Goal: Task Accomplishment & Management: Manage account settings

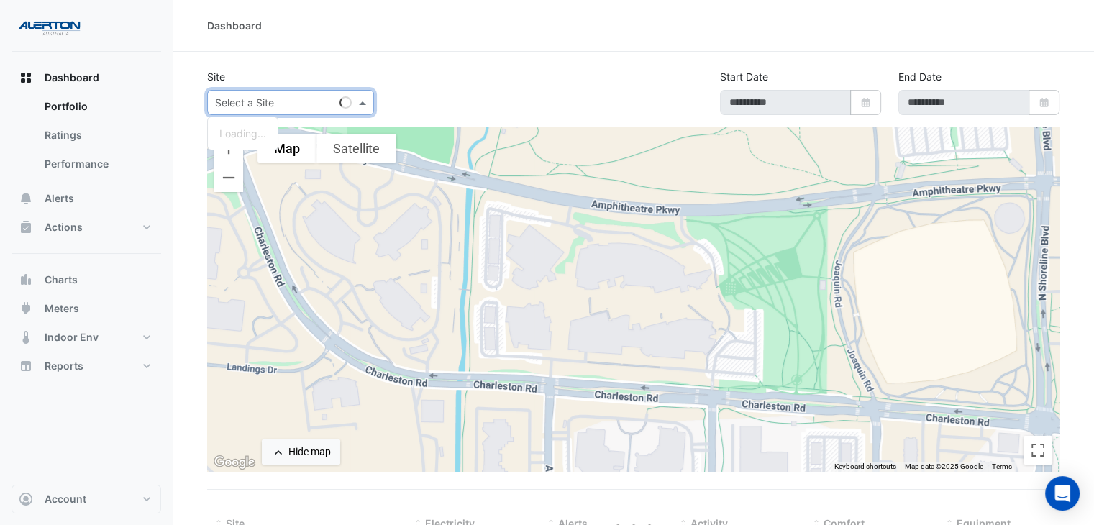
click at [368, 101] on span at bounding box center [364, 102] width 18 height 15
type input "**********"
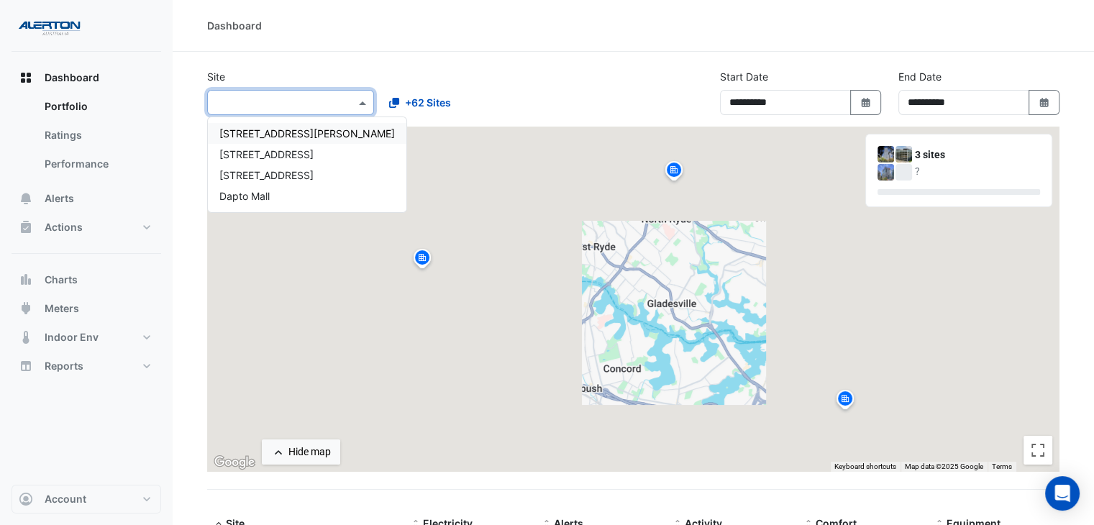
click at [455, 69] on div "Site × [STREET_ADDRESS][GEOGRAPHIC_DATA][PERSON_NAME] +62 Sites" at bounding box center [377, 92] width 357 height 46
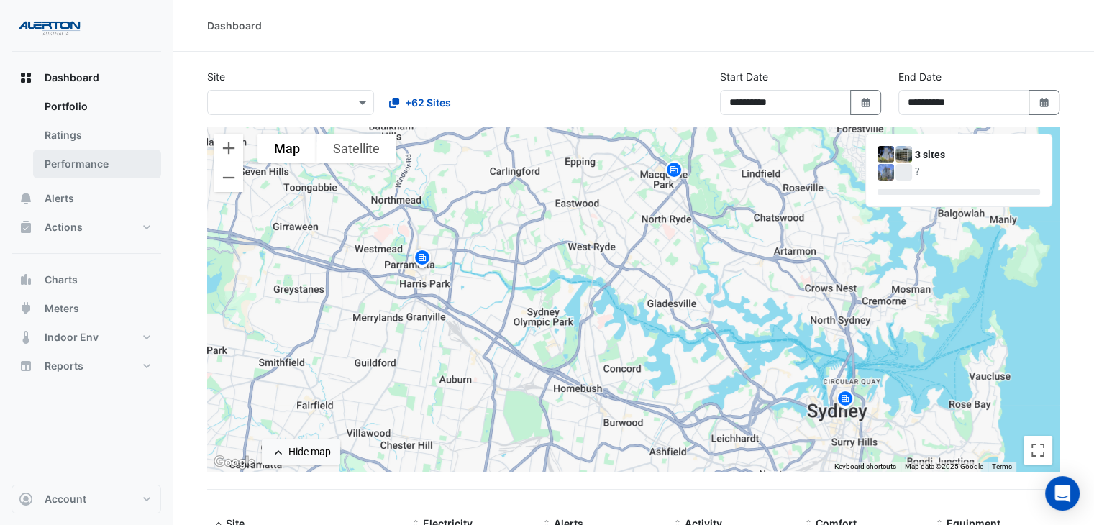
click at [127, 168] on link "Performance" at bounding box center [97, 164] width 128 height 29
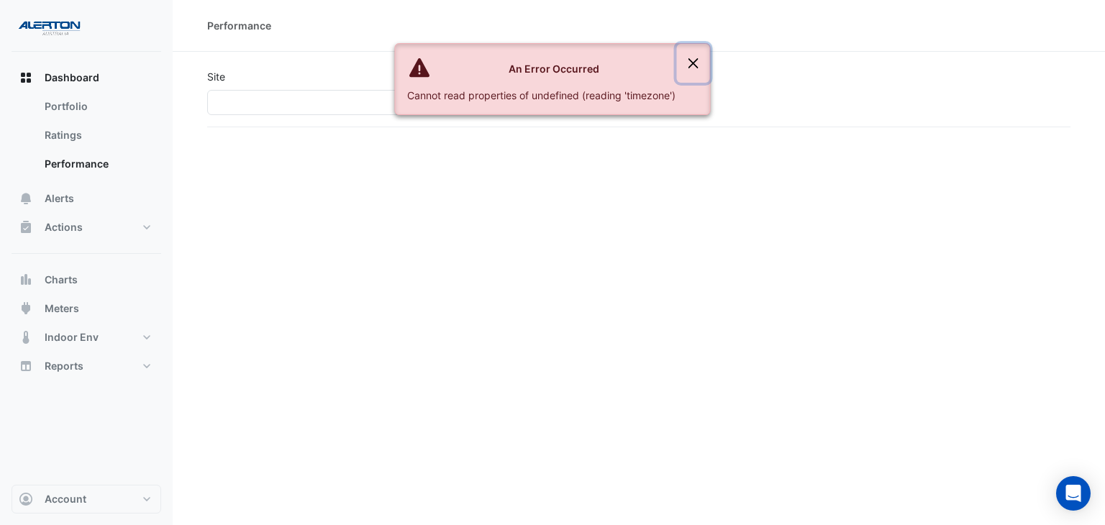
click at [693, 57] on button "Close" at bounding box center [693, 63] width 33 height 39
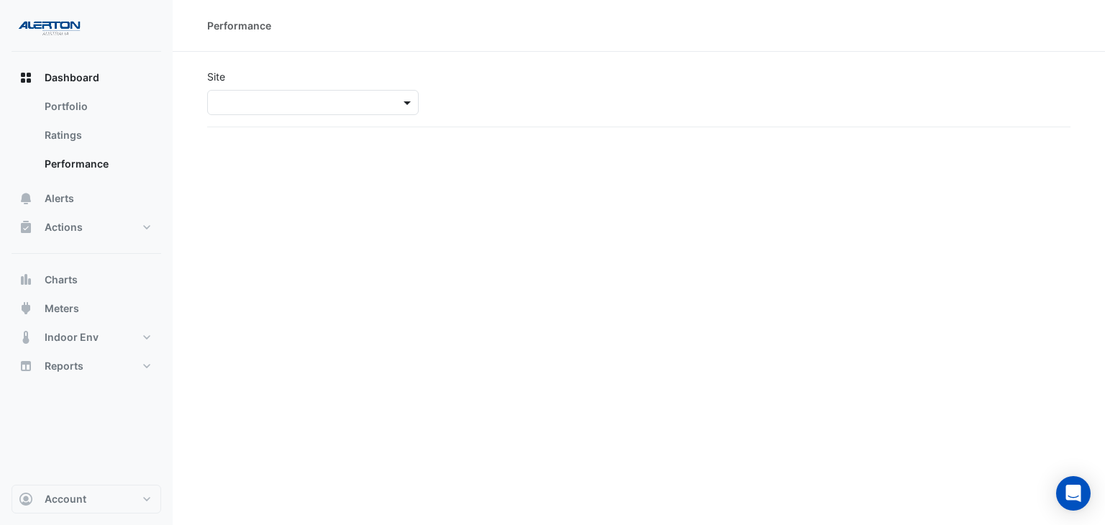
click at [402, 104] on span at bounding box center [409, 102] width 18 height 15
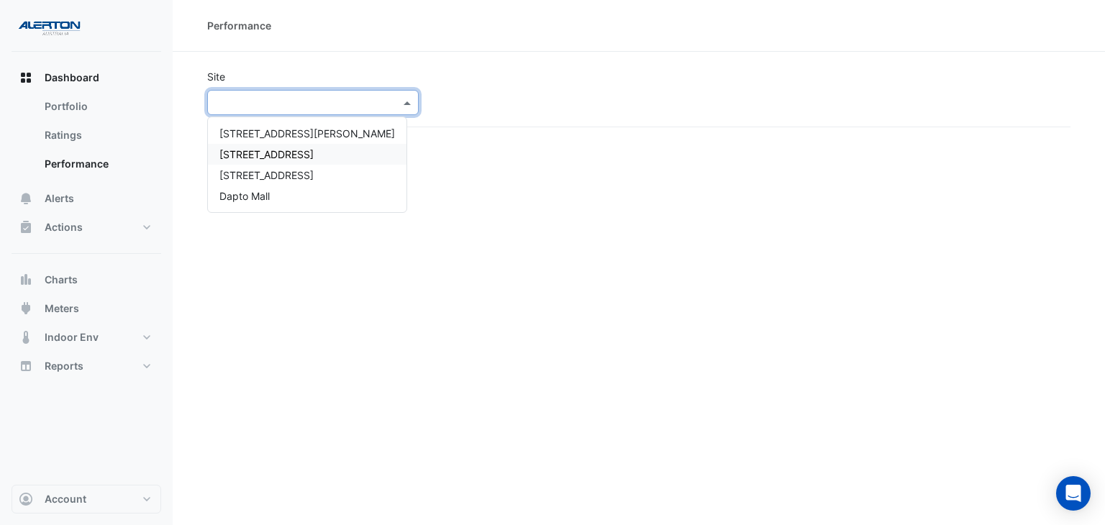
click at [283, 153] on span "[STREET_ADDRESS]" at bounding box center [266, 154] width 94 height 12
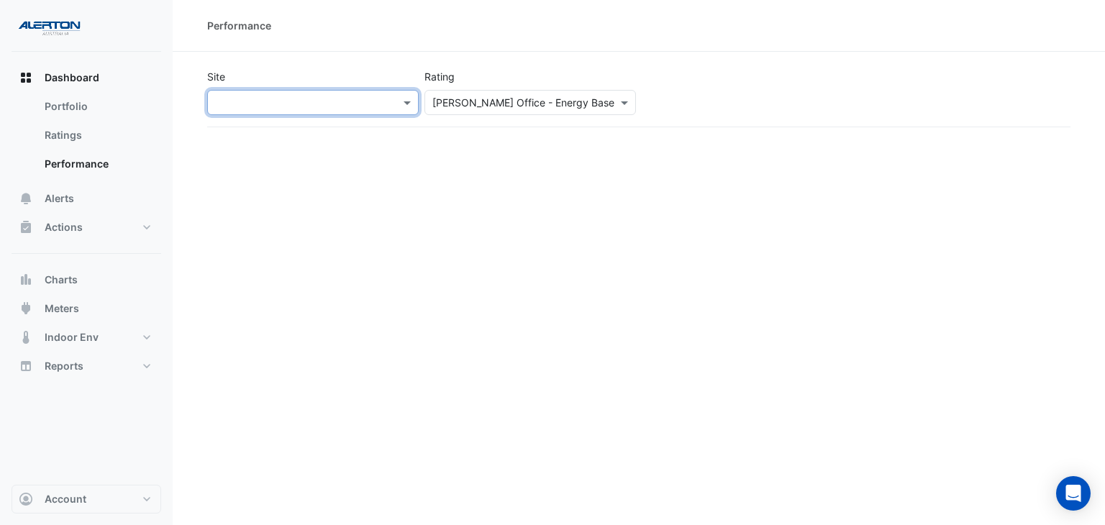
click at [386, 101] on div at bounding box center [313, 102] width 210 height 17
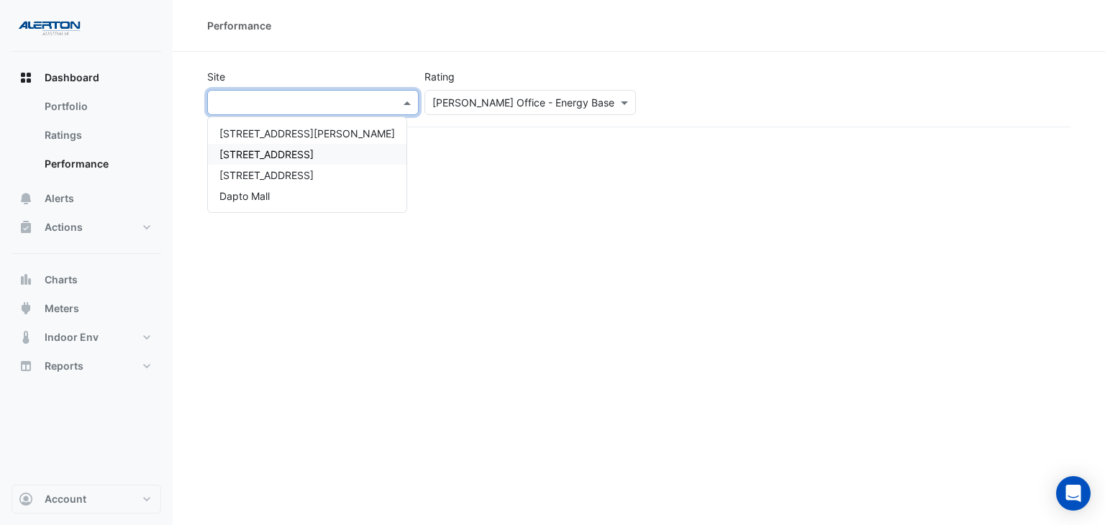
click at [282, 148] on span "[STREET_ADDRESS]" at bounding box center [266, 154] width 94 height 12
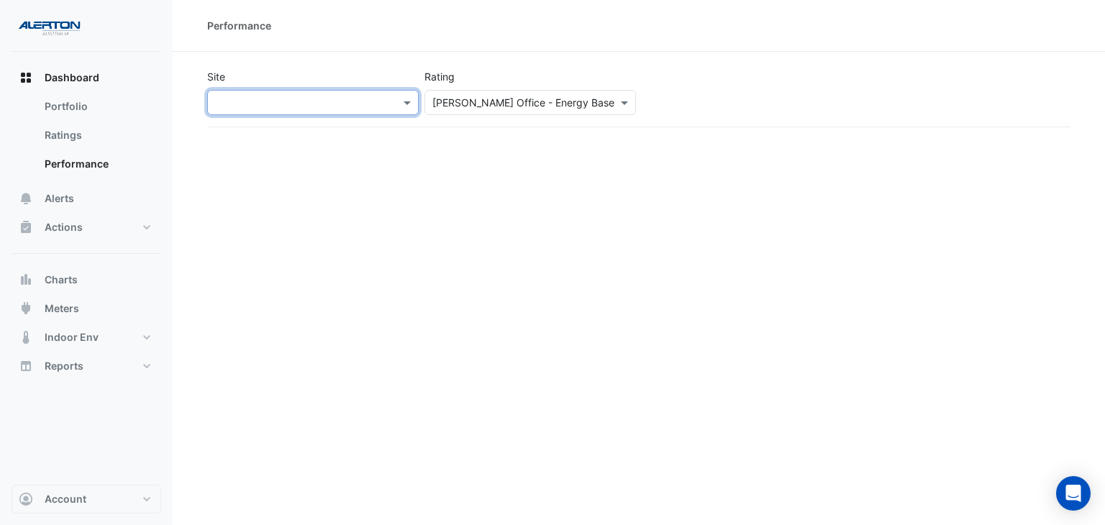
click at [506, 106] on input "text" at bounding box center [515, 103] width 167 height 15
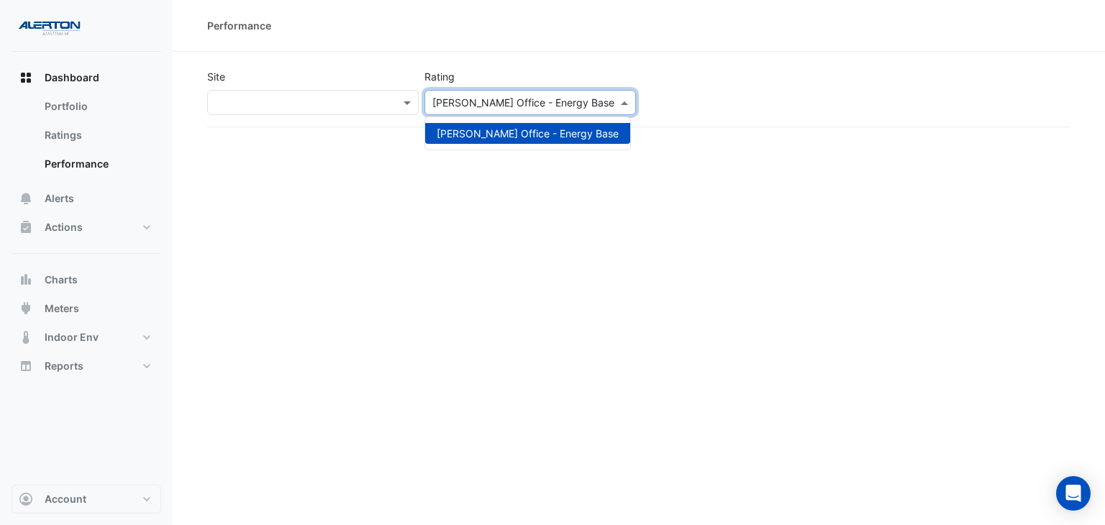
click at [366, 232] on div "Performance Site × Rating [PERSON_NAME] Office - Energy Base [PERSON_NAME] Offi…" at bounding box center [639, 262] width 932 height 525
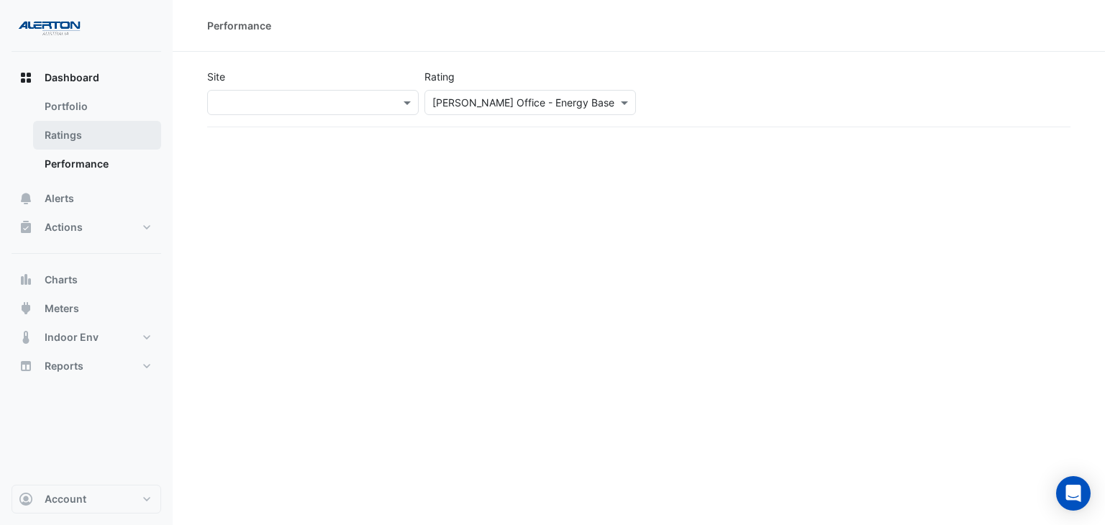
click at [101, 131] on link "Ratings" at bounding box center [97, 135] width 128 height 29
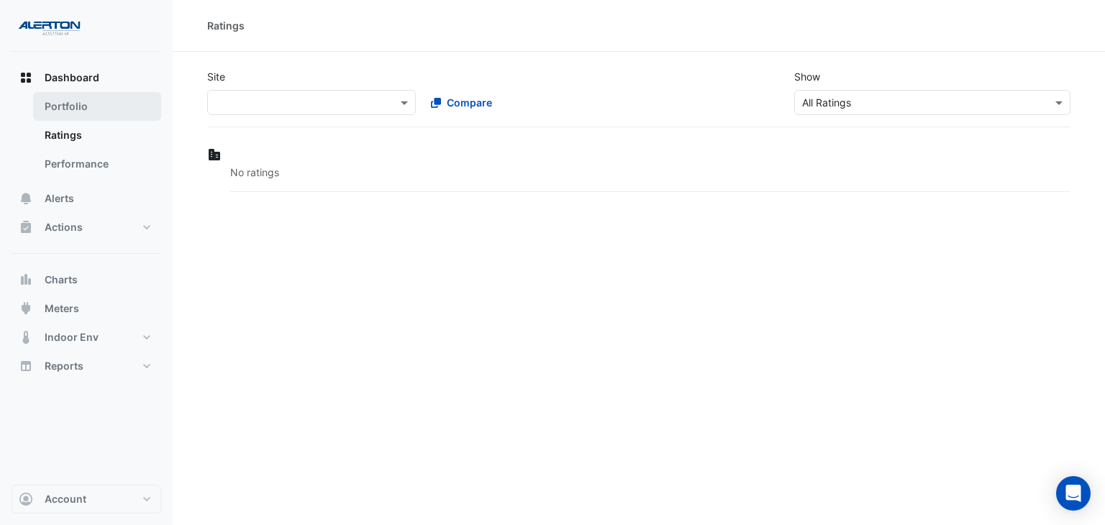
click at [106, 107] on link "Portfolio" at bounding box center [97, 106] width 128 height 29
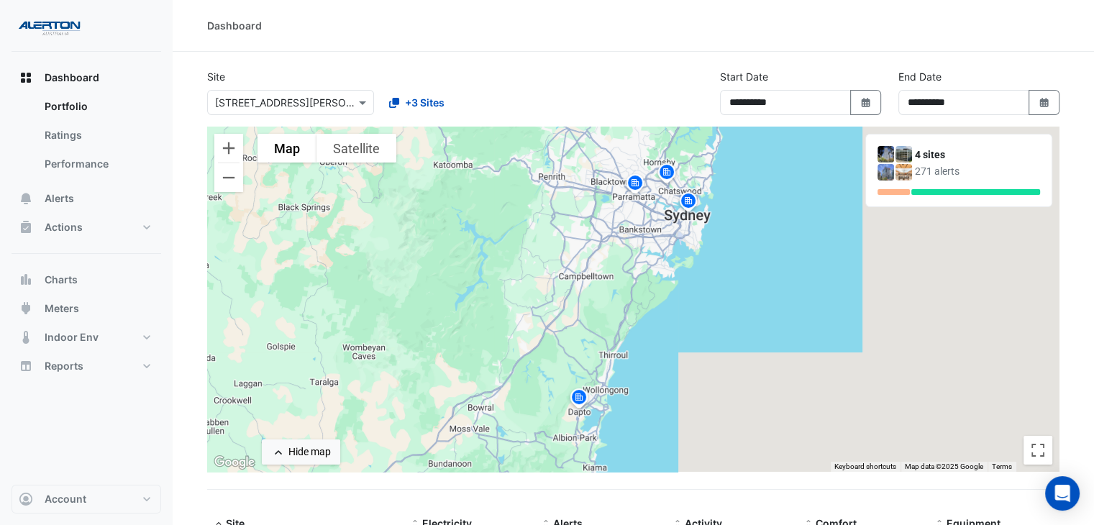
click at [584, 395] on img at bounding box center [578, 399] width 23 height 25
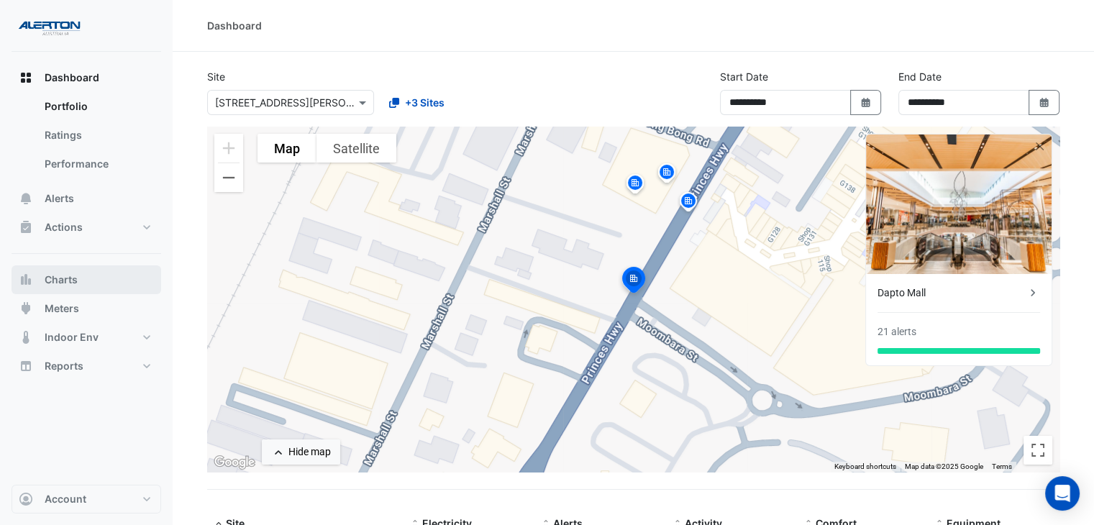
click at [92, 283] on button "Charts" at bounding box center [87, 279] width 150 height 29
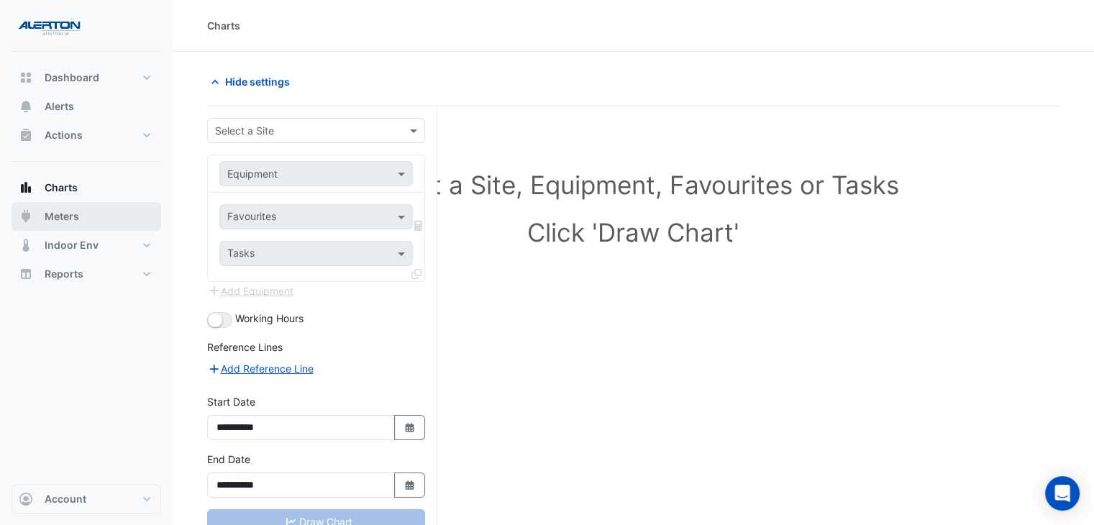
click at [112, 225] on button "Meters" at bounding box center [87, 216] width 150 height 29
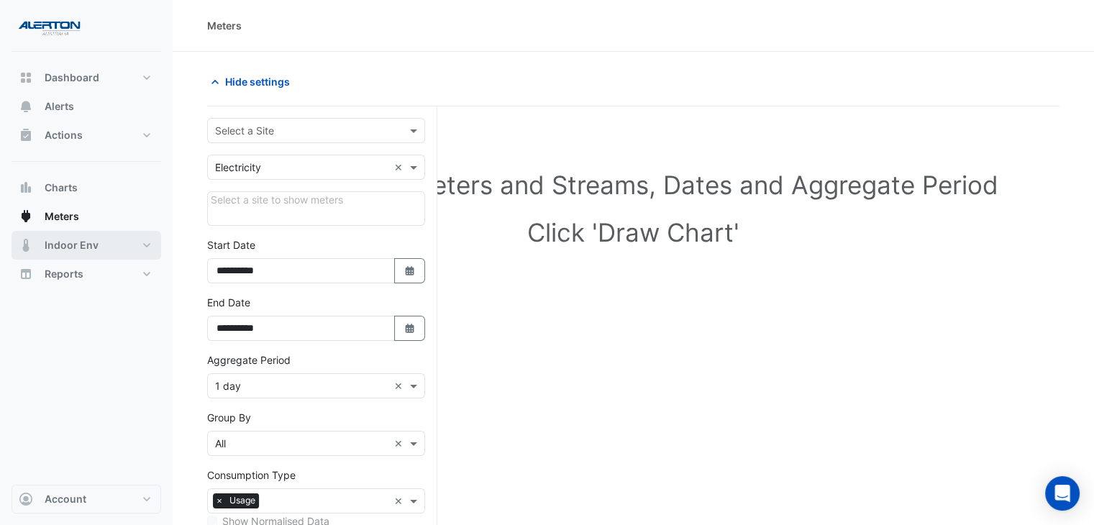
click at [112, 251] on button "Indoor Env" at bounding box center [87, 245] width 150 height 29
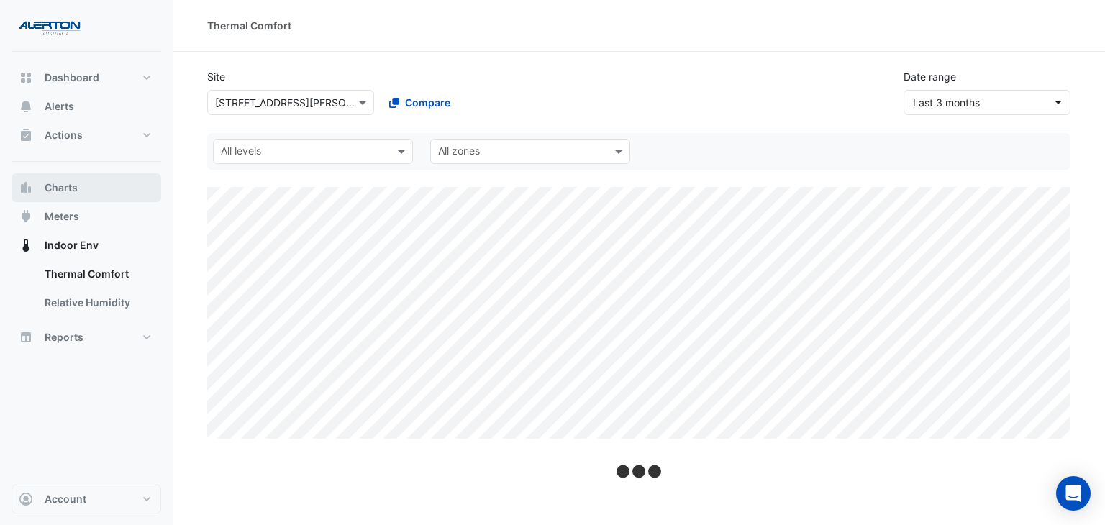
click at [106, 176] on button "Charts" at bounding box center [87, 187] width 150 height 29
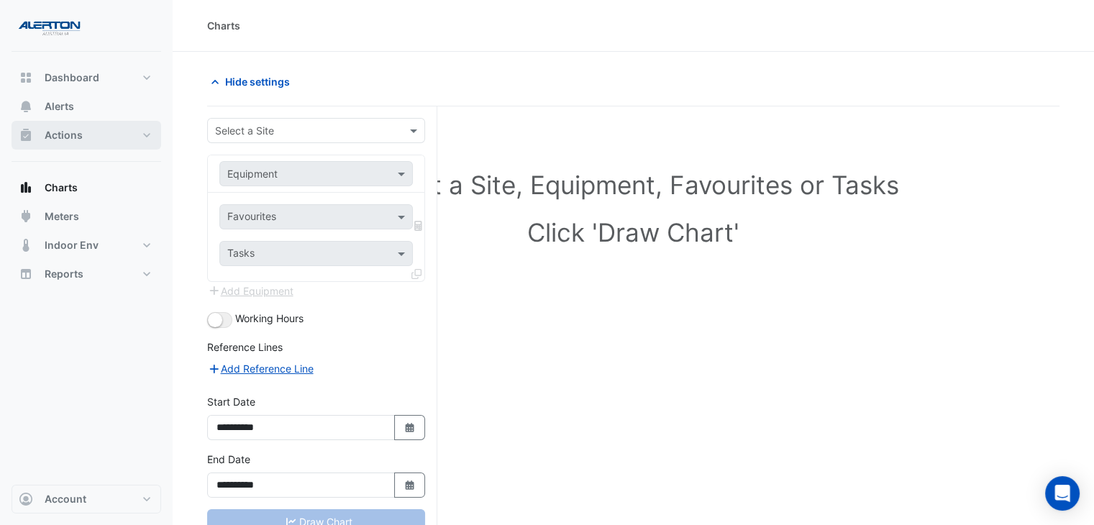
click at [111, 142] on button "Actions" at bounding box center [87, 135] width 150 height 29
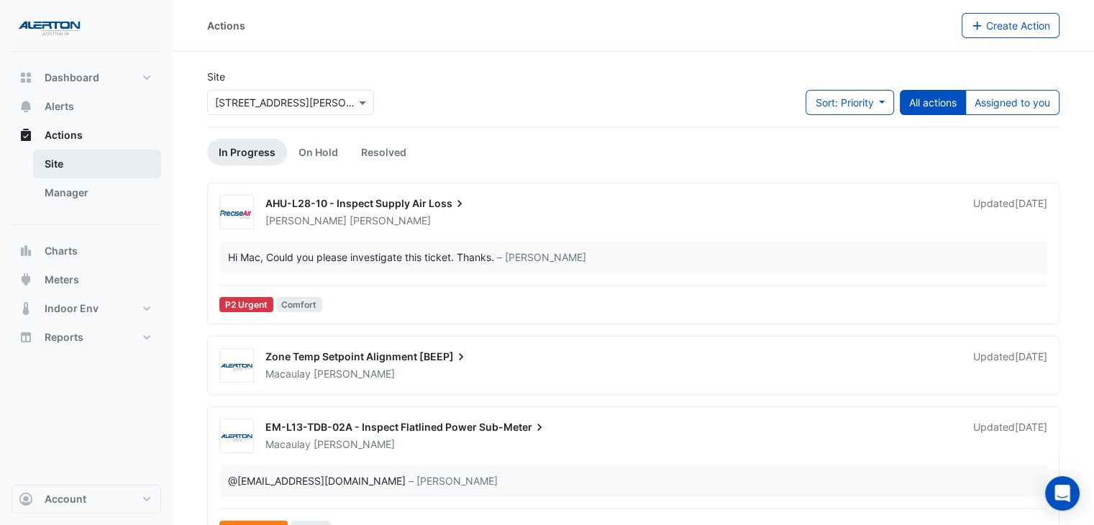
click at [109, 158] on link "Site" at bounding box center [97, 164] width 128 height 29
click at [360, 95] on div "× [STREET_ADDRESS][PERSON_NAME]" at bounding box center [290, 102] width 167 height 25
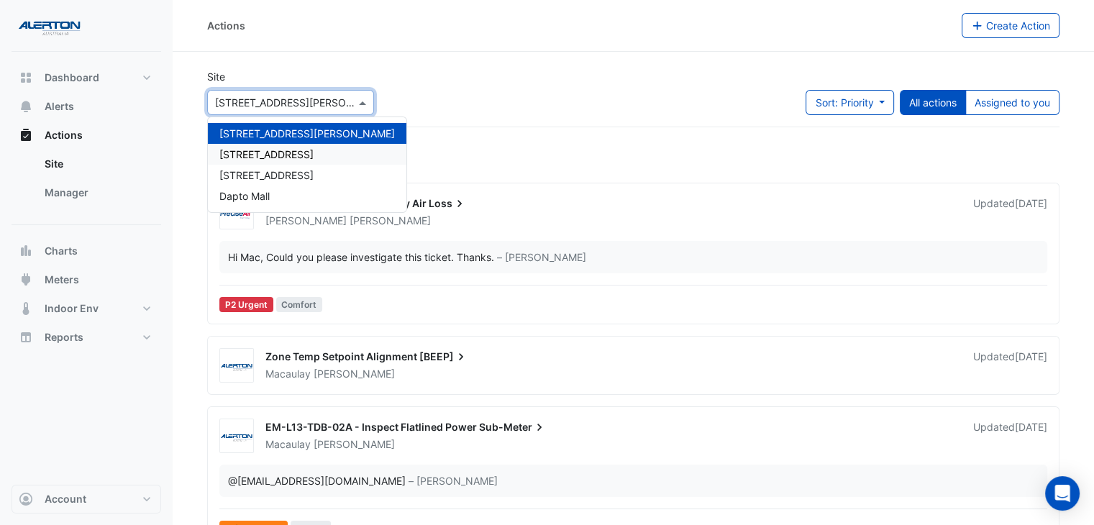
click at [513, 163] on ul "In Progress On Hold Resolved" at bounding box center [633, 152] width 852 height 27
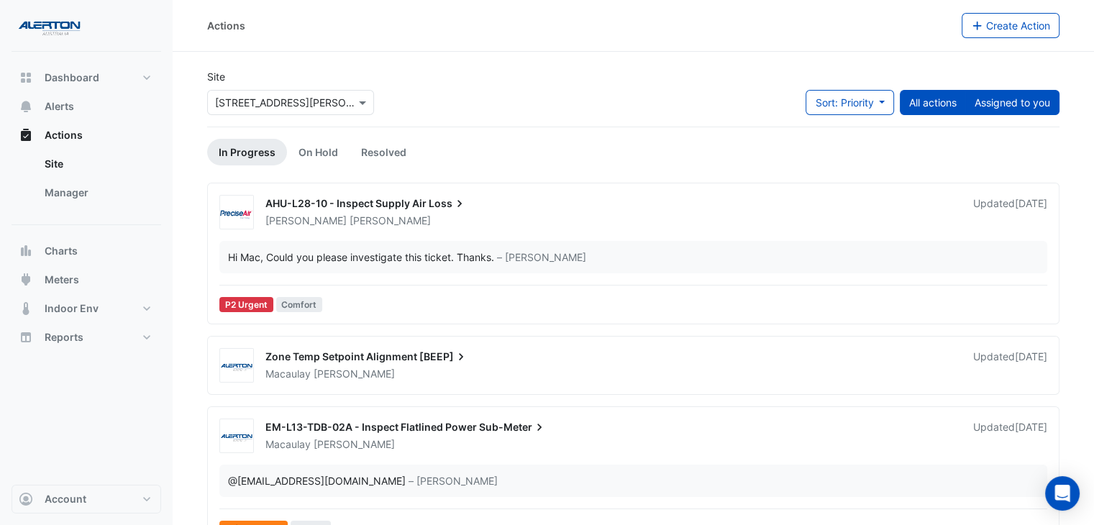
click at [1000, 104] on button "Assigned to you" at bounding box center [1012, 102] width 94 height 25
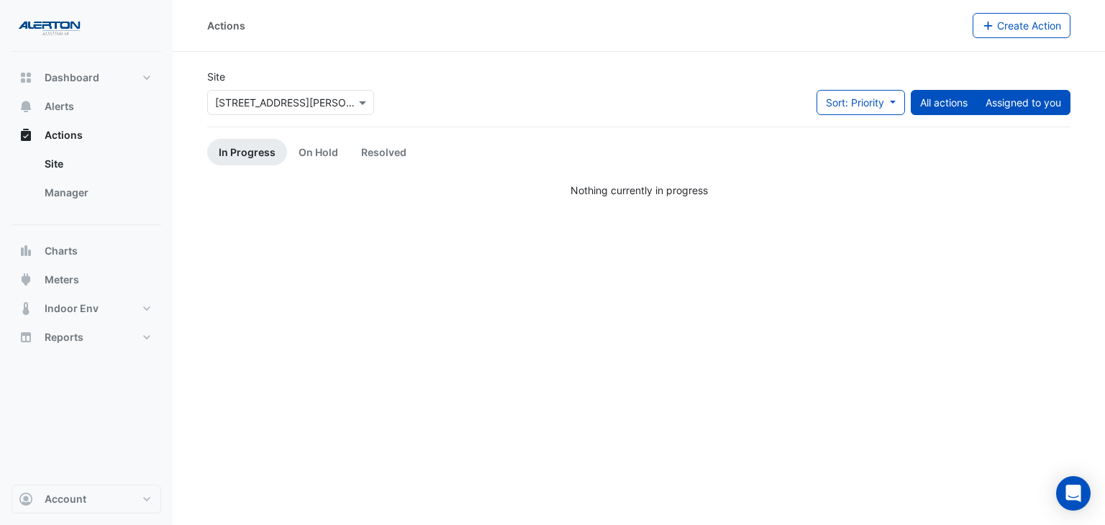
click at [918, 105] on button "All actions" at bounding box center [944, 102] width 66 height 25
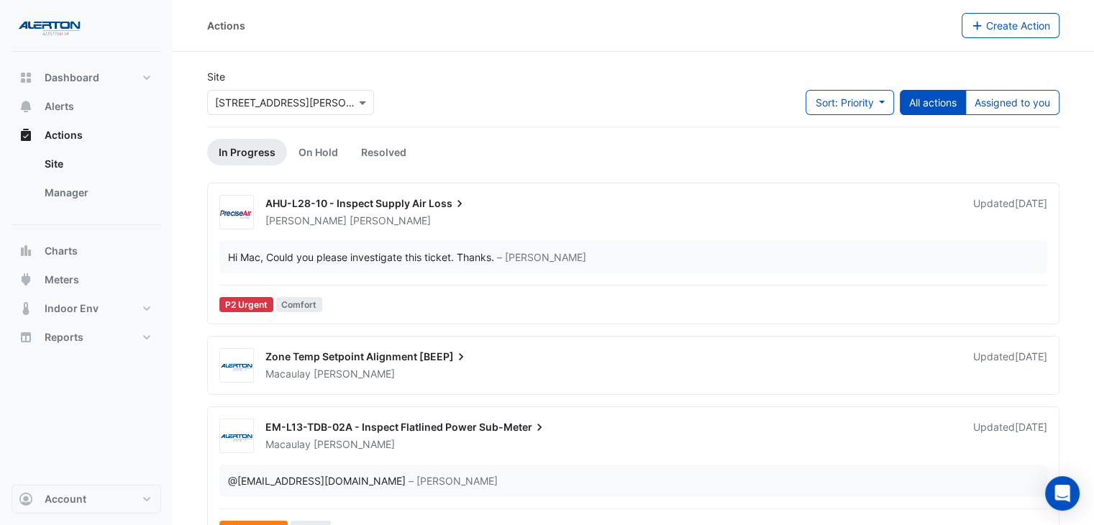
click at [322, 107] on input "text" at bounding box center [276, 103] width 122 height 15
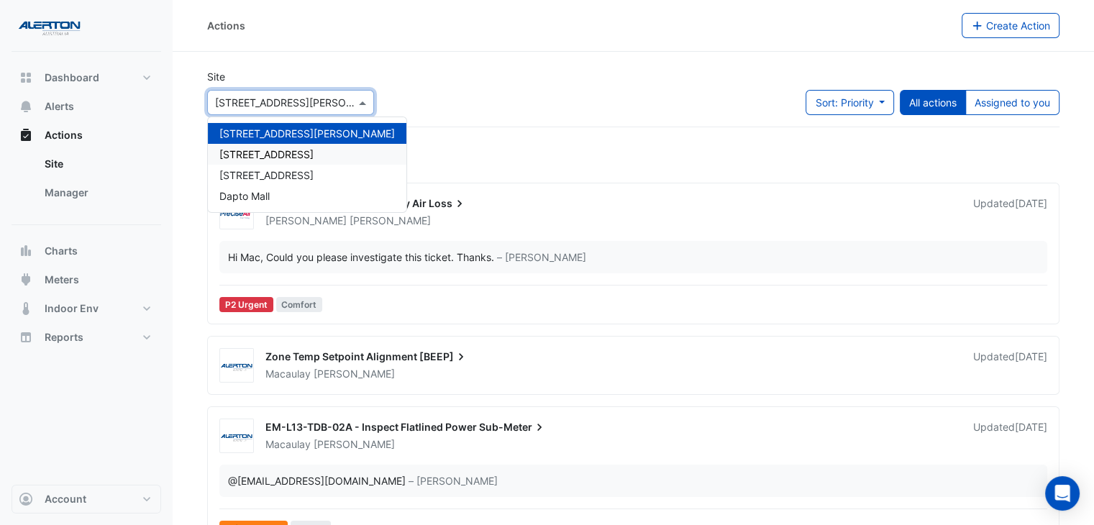
click at [285, 155] on span "[STREET_ADDRESS]" at bounding box center [266, 154] width 94 height 12
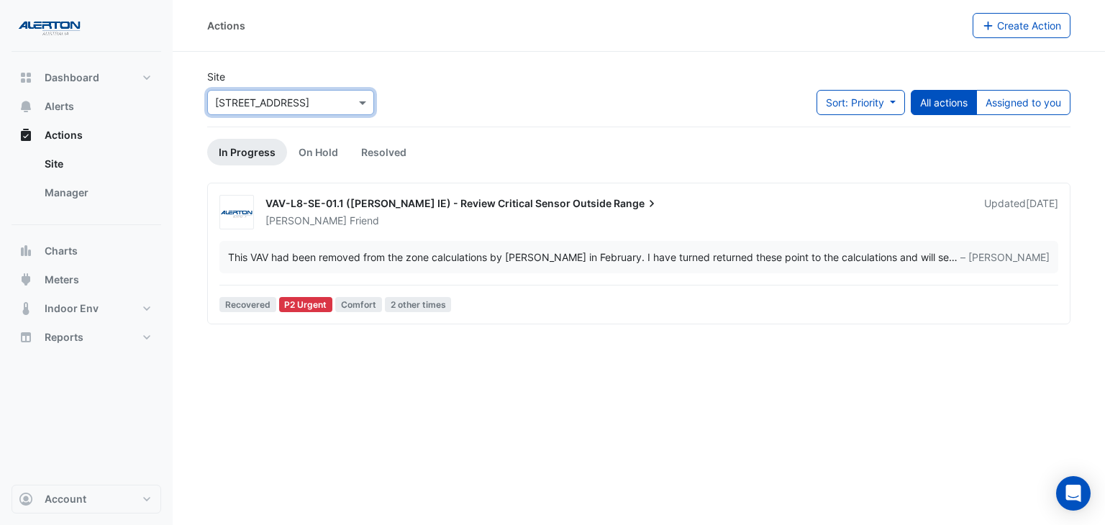
click at [493, 199] on span "VAV-L8-SE-01.1 ([PERSON_NAME] IE) - Review Critical Sensor Outside" at bounding box center [438, 203] width 346 height 12
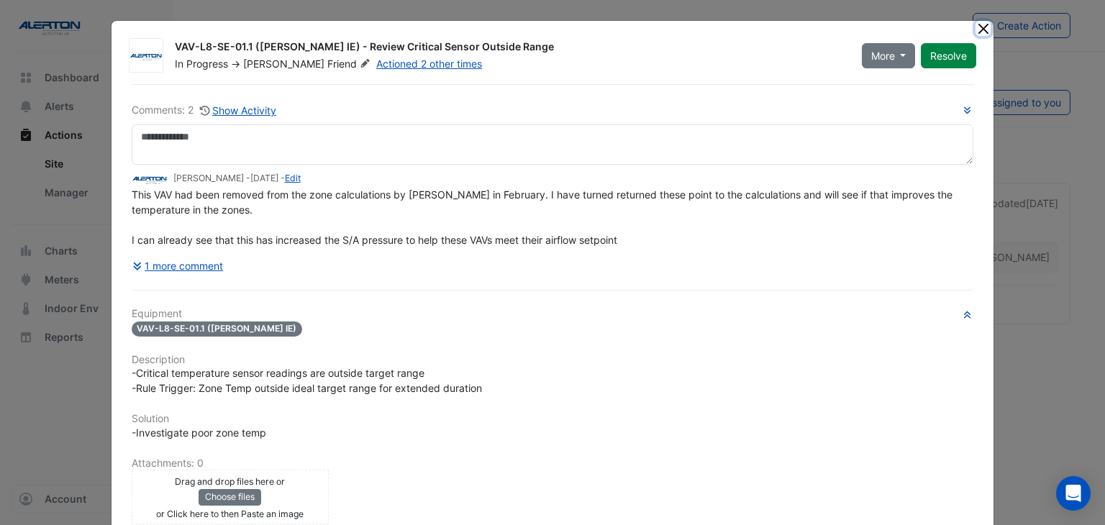
click at [981, 23] on button "Close" at bounding box center [982, 28] width 15 height 15
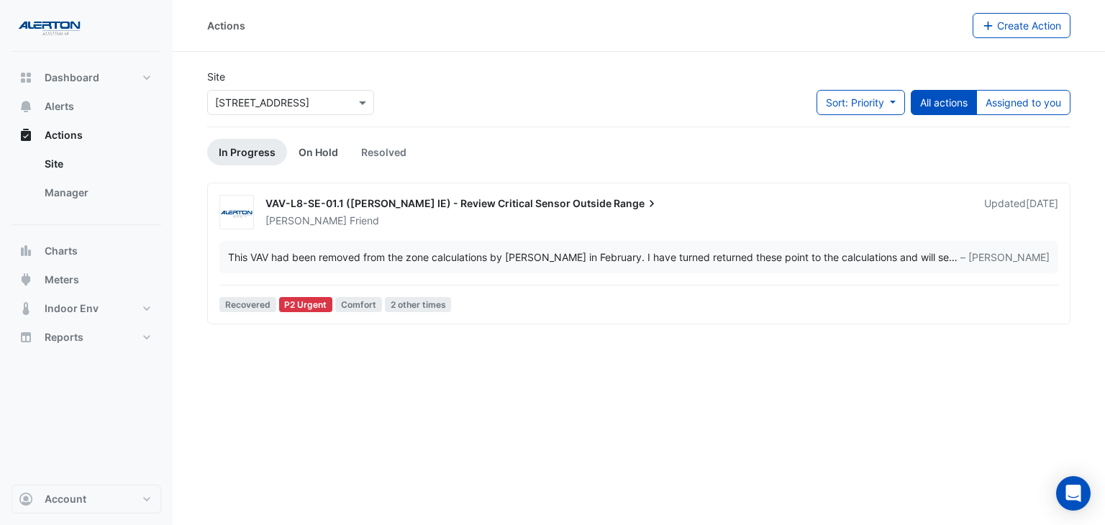
click at [307, 153] on link "On Hold" at bounding box center [318, 152] width 63 height 27
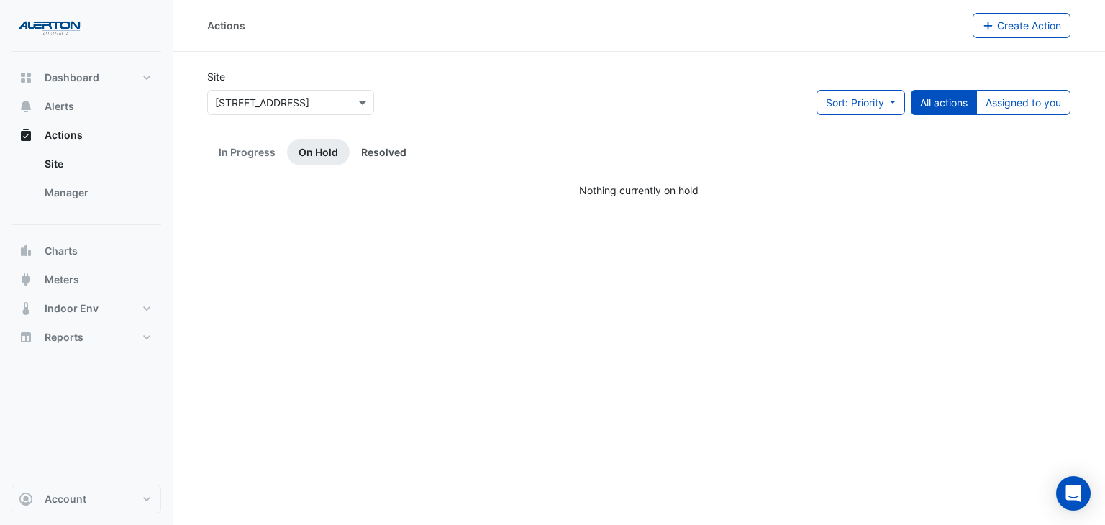
click at [369, 153] on link "Resolved" at bounding box center [384, 152] width 68 height 27
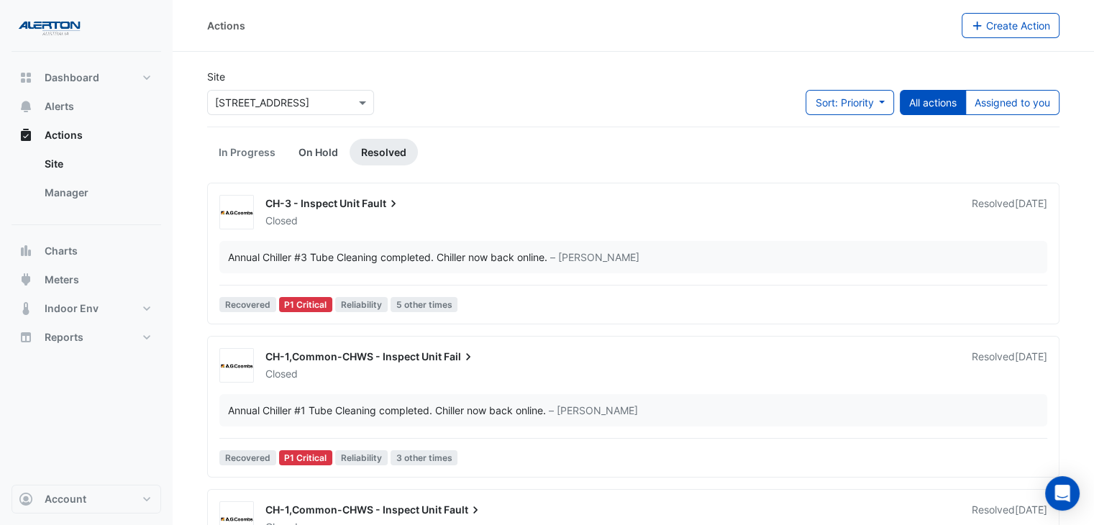
click at [299, 145] on link "On Hold" at bounding box center [318, 152] width 63 height 27
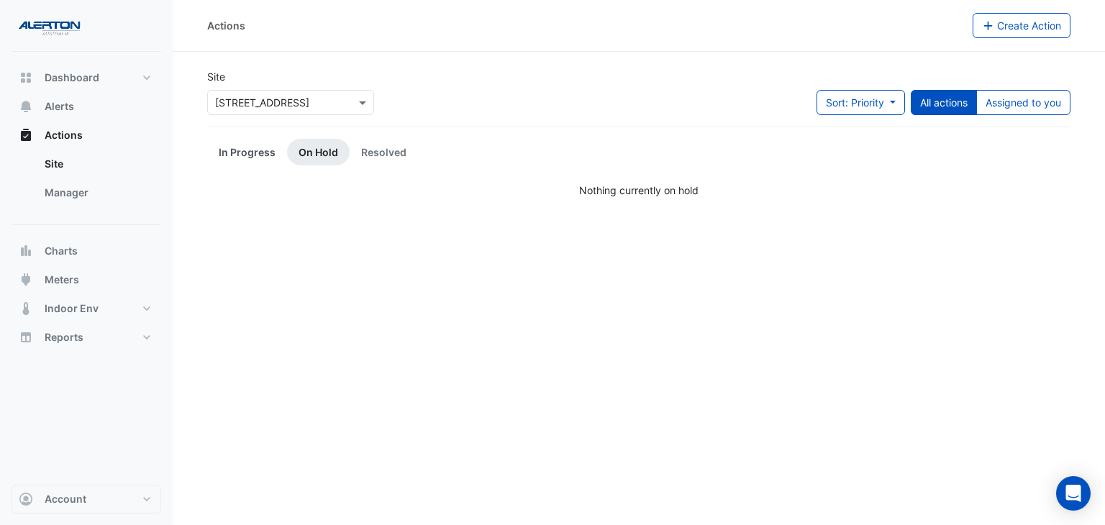
click at [254, 150] on link "In Progress" at bounding box center [247, 152] width 80 height 27
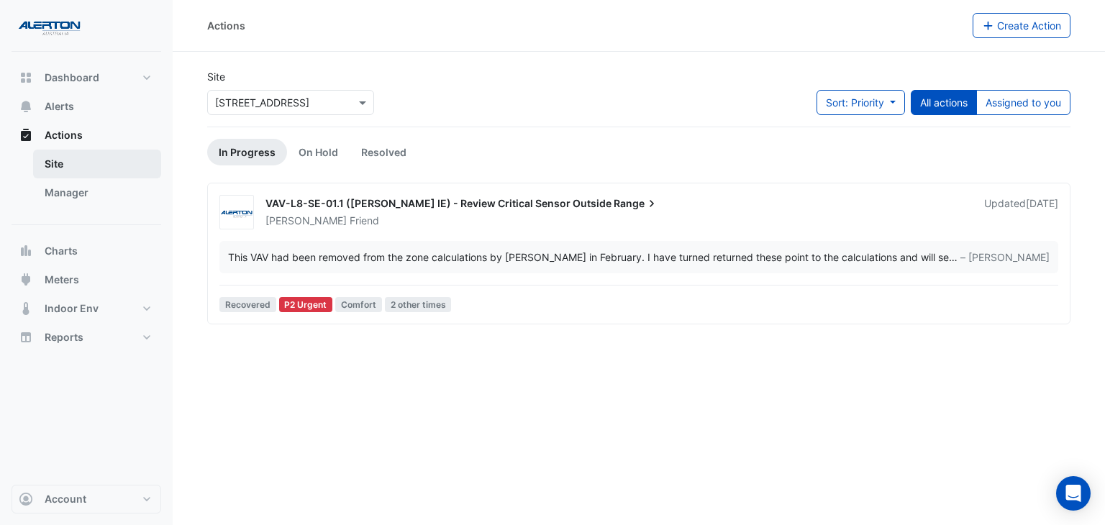
click at [64, 170] on link "Site" at bounding box center [97, 164] width 128 height 29
click at [69, 193] on link "Manager" at bounding box center [97, 192] width 128 height 29
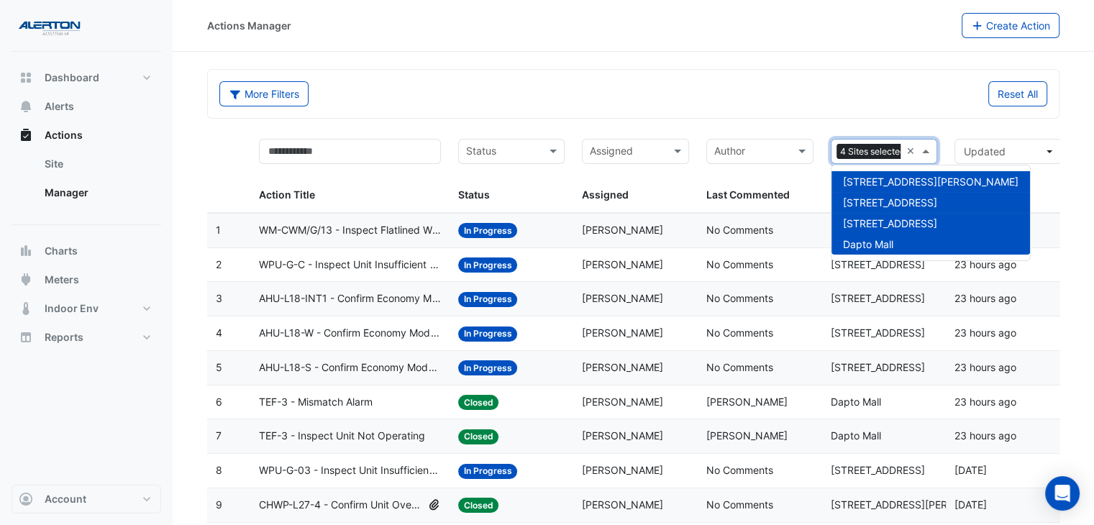
click at [918, 147] on span at bounding box center [927, 151] width 18 height 17
click at [890, 180] on span "[STREET_ADDRESS][PERSON_NAME]" at bounding box center [930, 181] width 175 height 12
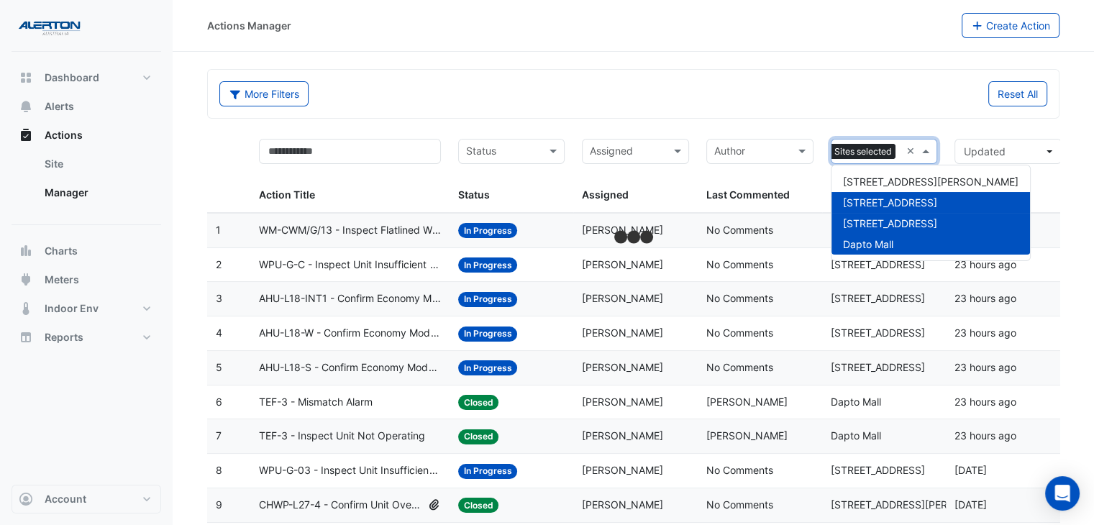
click at [895, 226] on span "[STREET_ADDRESS]" at bounding box center [890, 223] width 94 height 12
click at [755, 97] on div "Reset All" at bounding box center [845, 93] width 423 height 25
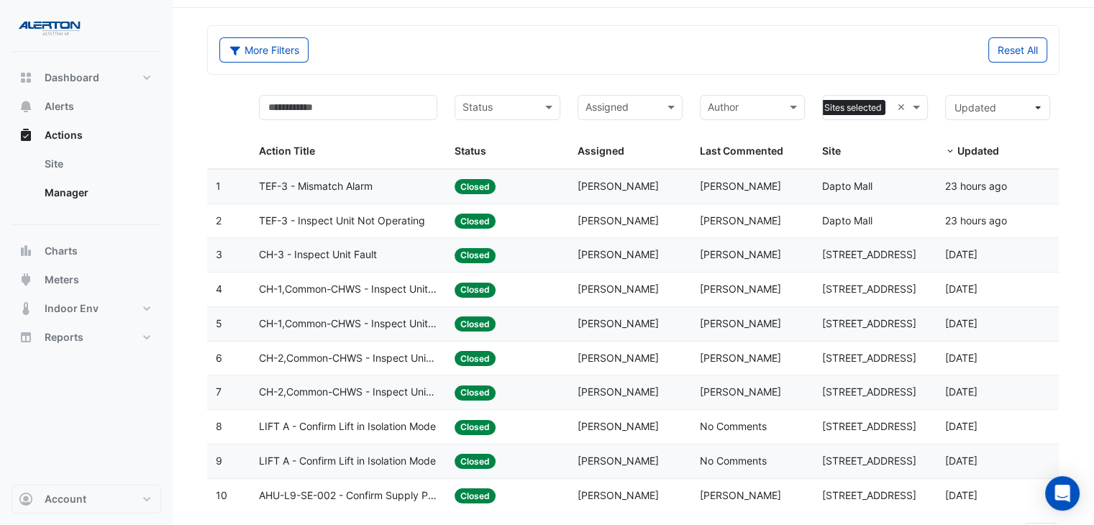
scroll to position [68, 0]
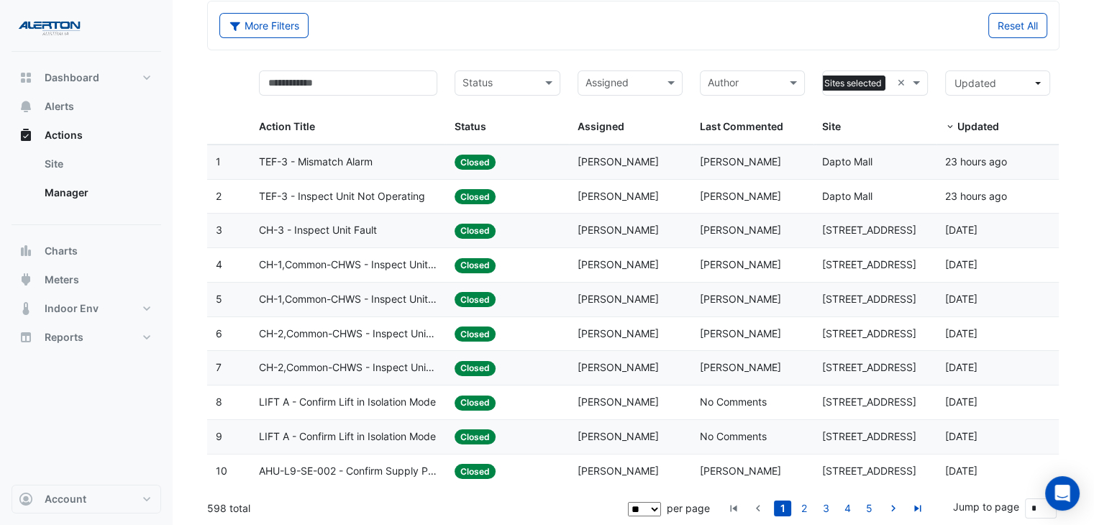
click at [501, 81] on input "text" at bounding box center [498, 84] width 73 height 17
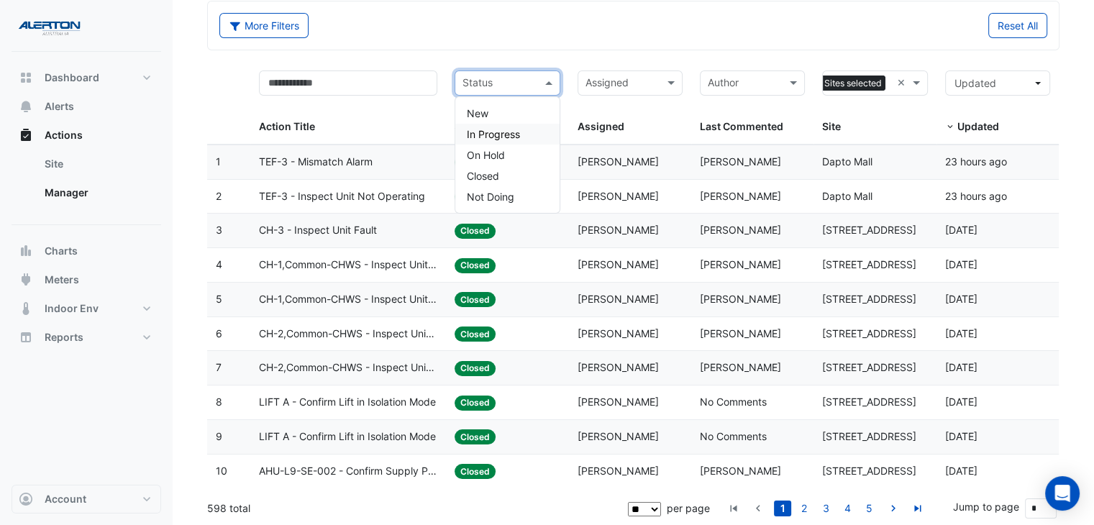
click at [489, 137] on span "In Progress" at bounding box center [493, 134] width 53 height 12
